Goal: Task Accomplishment & Management: Complete application form

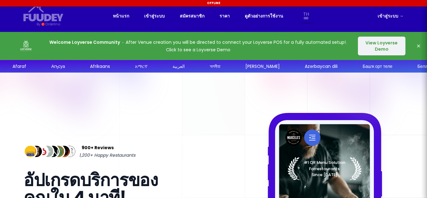
select select "th"
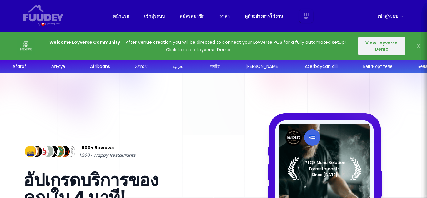
select select "th"
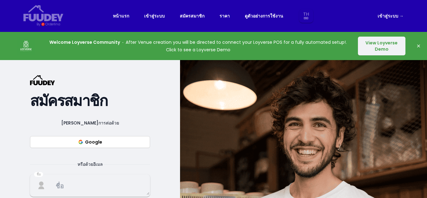
select select "th"
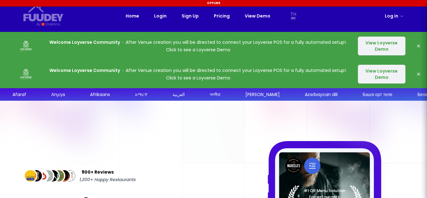
select select "th"
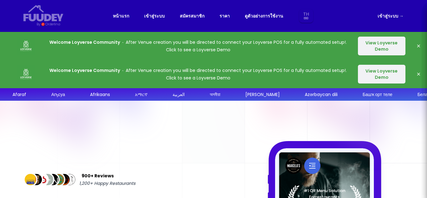
select select "th"
